Goal: Entertainment & Leisure: Consume media (video, audio)

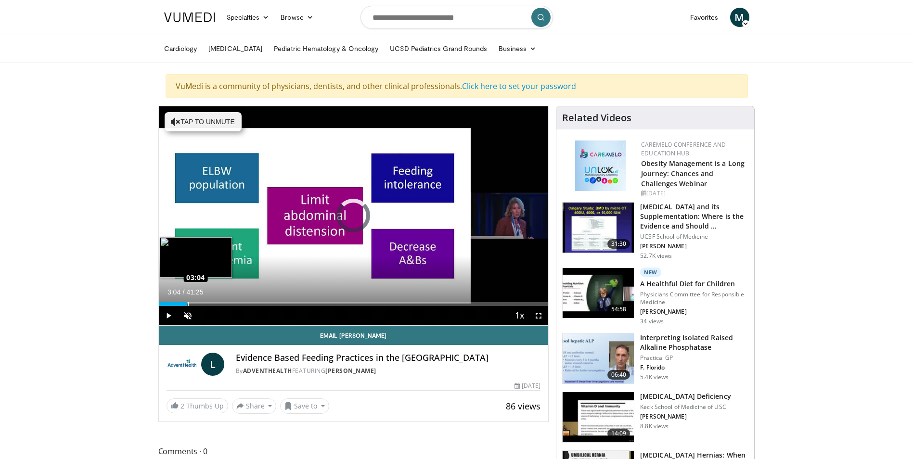
click at [187, 306] on div "Loaded : 1.59% 03:04 03:04" at bounding box center [354, 304] width 390 height 4
click at [221, 305] on div "Progress Bar" at bounding box center [220, 304] width 1 height 4
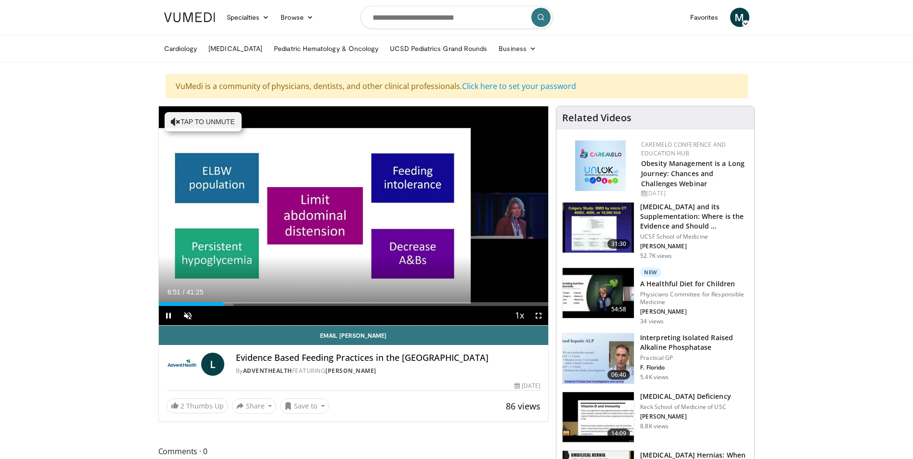
click at [246, 309] on div "Current Time 6:51 / Duration 41:25 Pause Skip Backward Skip Forward Unmute 0% L…" at bounding box center [354, 315] width 390 height 19
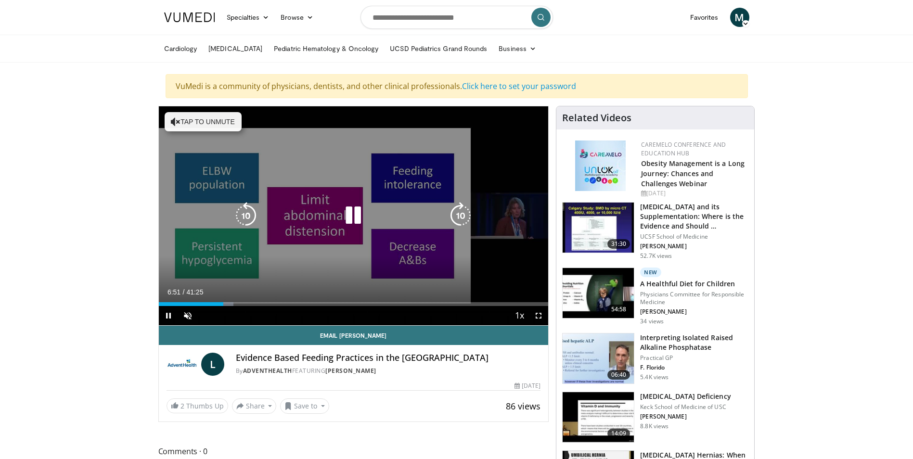
click at [257, 306] on video-js "**********" at bounding box center [354, 216] width 390 height 220
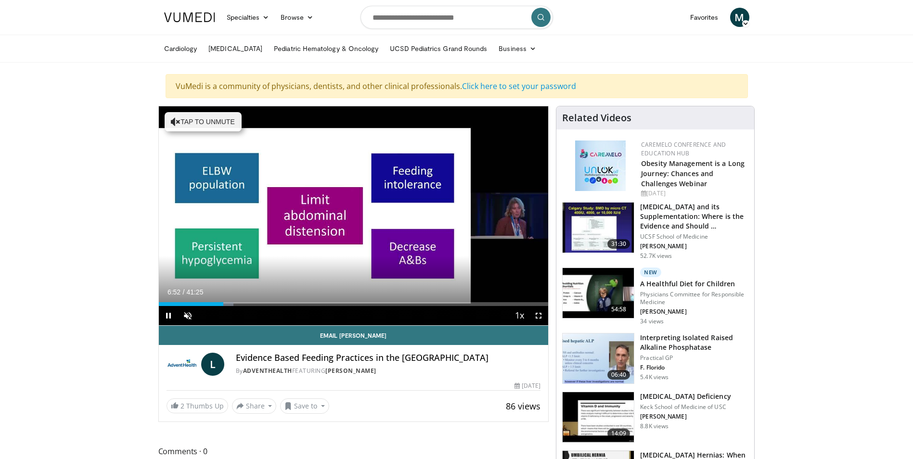
click at [268, 306] on div "Current Time 6:52 / Duration 41:25 Pause Skip Backward Skip Forward Unmute 0% L…" at bounding box center [354, 315] width 390 height 19
click at [291, 304] on div "Loaded : 19.16% 06:53 14:00" at bounding box center [354, 304] width 390 height 4
click at [333, 310] on div "Current Time 14:04 / Duration 41:25 Pause Skip Backward Skip Forward Unmute 0% …" at bounding box center [354, 315] width 390 height 19
